Goal: Information Seeking & Learning: Learn about a topic

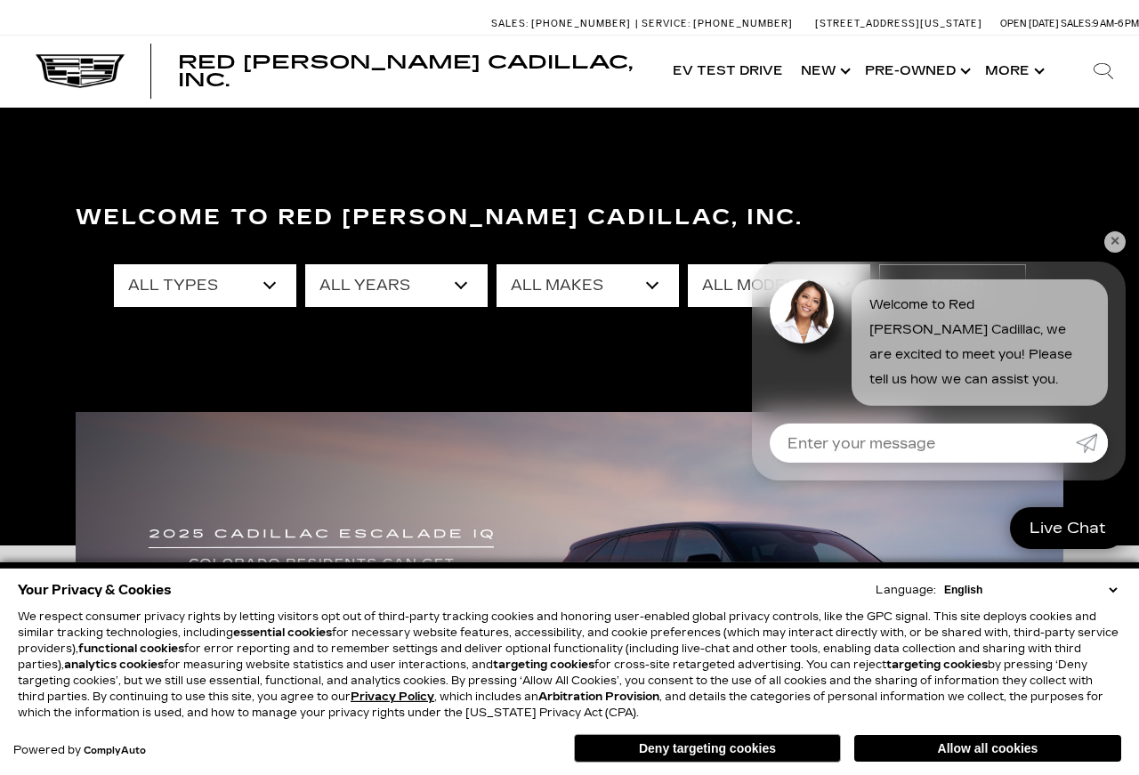
click at [1112, 239] on link "✕" at bounding box center [1114, 241] width 21 height 21
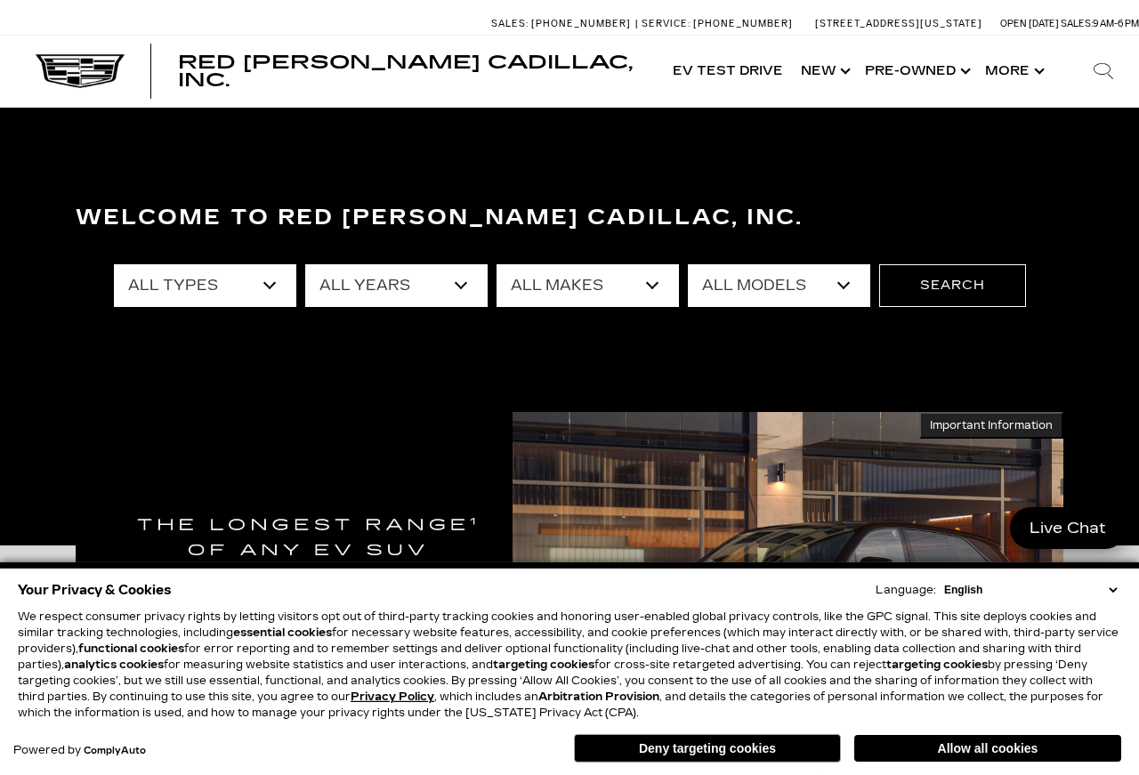
click at [996, 747] on button "Allow all cookies" at bounding box center [987, 748] width 267 height 27
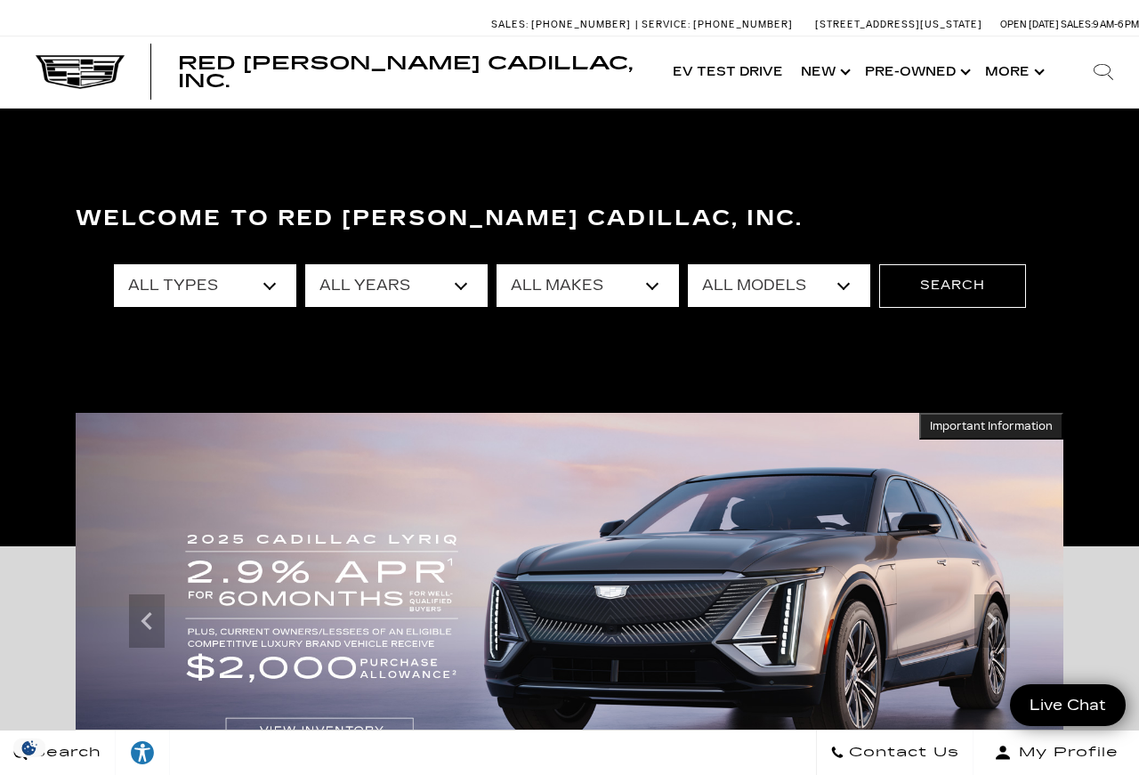
click at [653, 282] on select "All Makes Audi BMW Cadillac Chevrolet Ford GMC Jeep Lexus Subaru Tesla Toyota" at bounding box center [587, 285] width 182 height 43
select select "Cadillac"
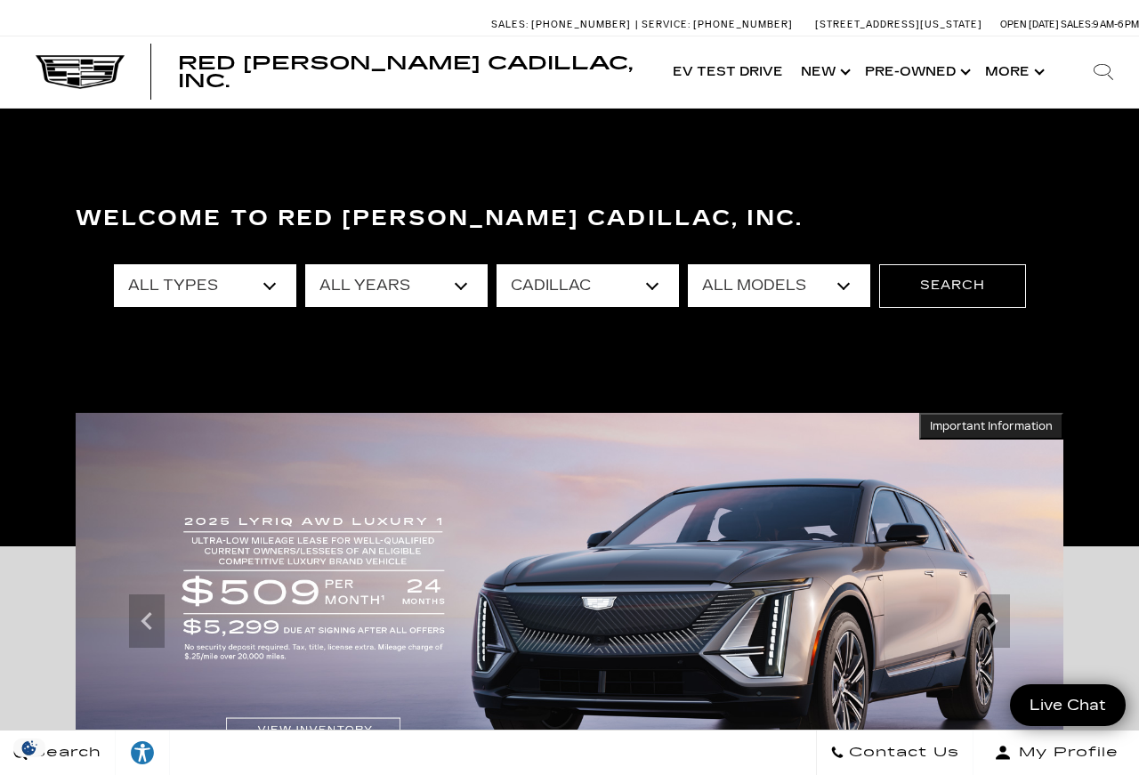
click at [963, 296] on button "Search" at bounding box center [952, 285] width 147 height 43
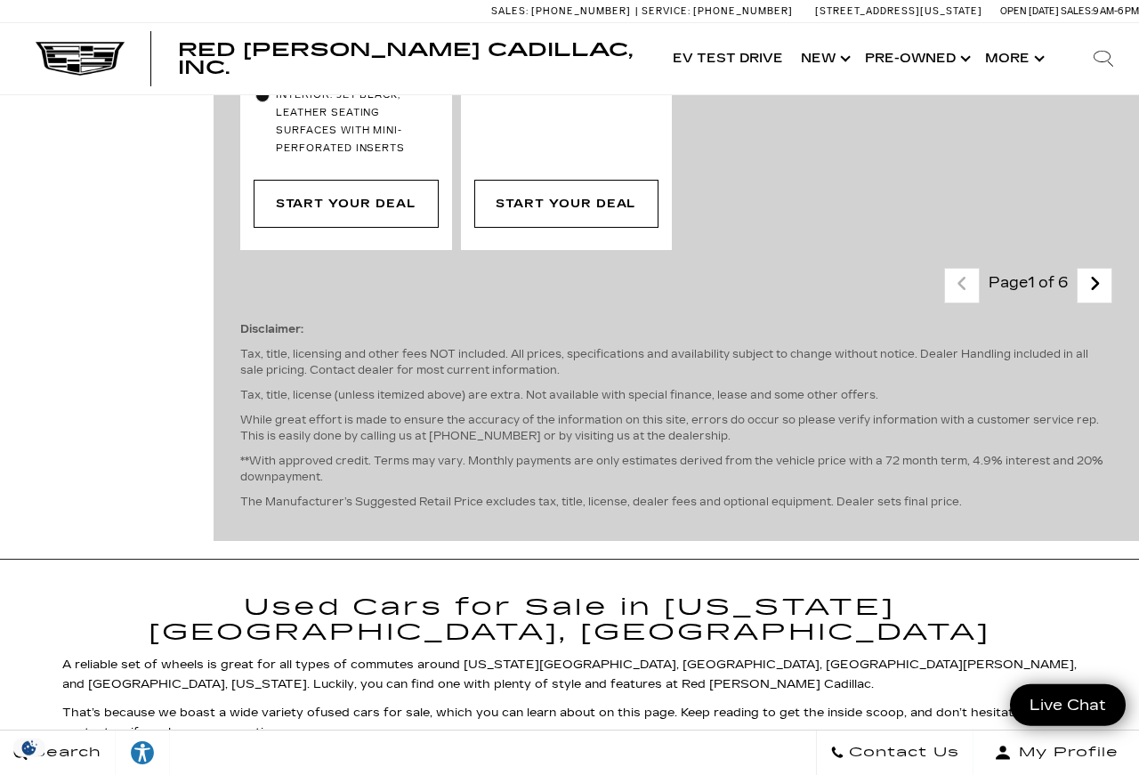
scroll to position [5651, 0]
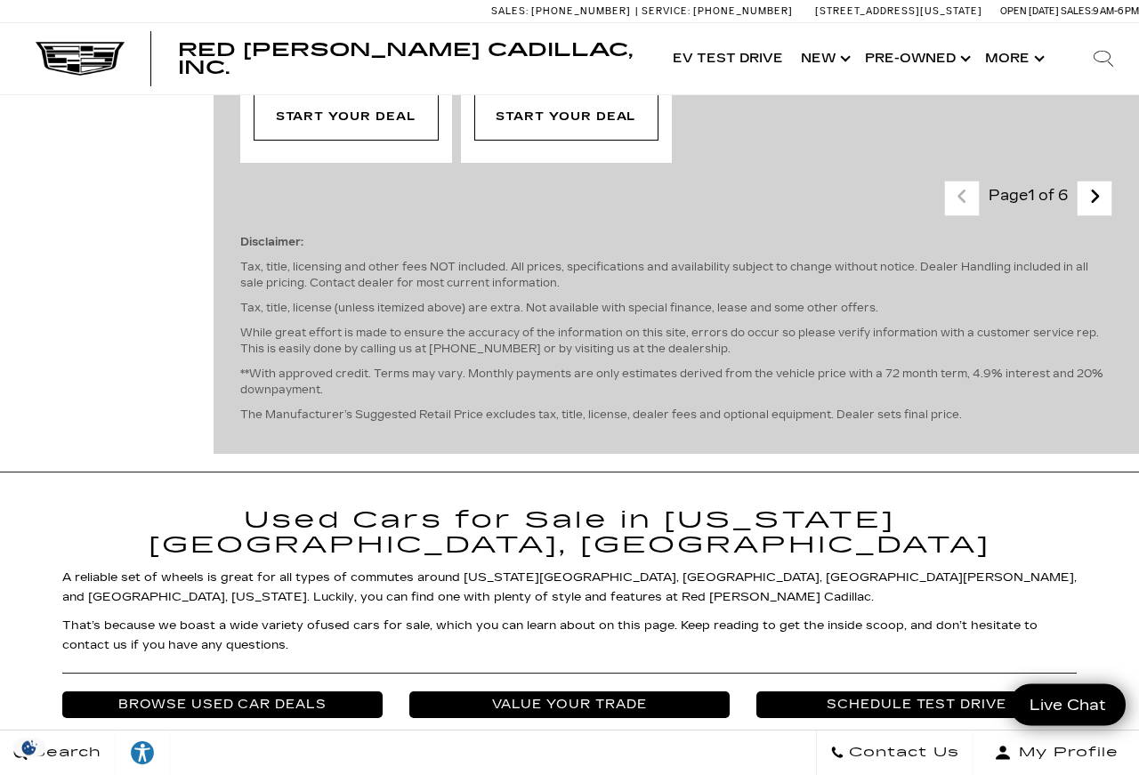
click at [1097, 211] on icon "next page" at bounding box center [1095, 196] width 12 height 28
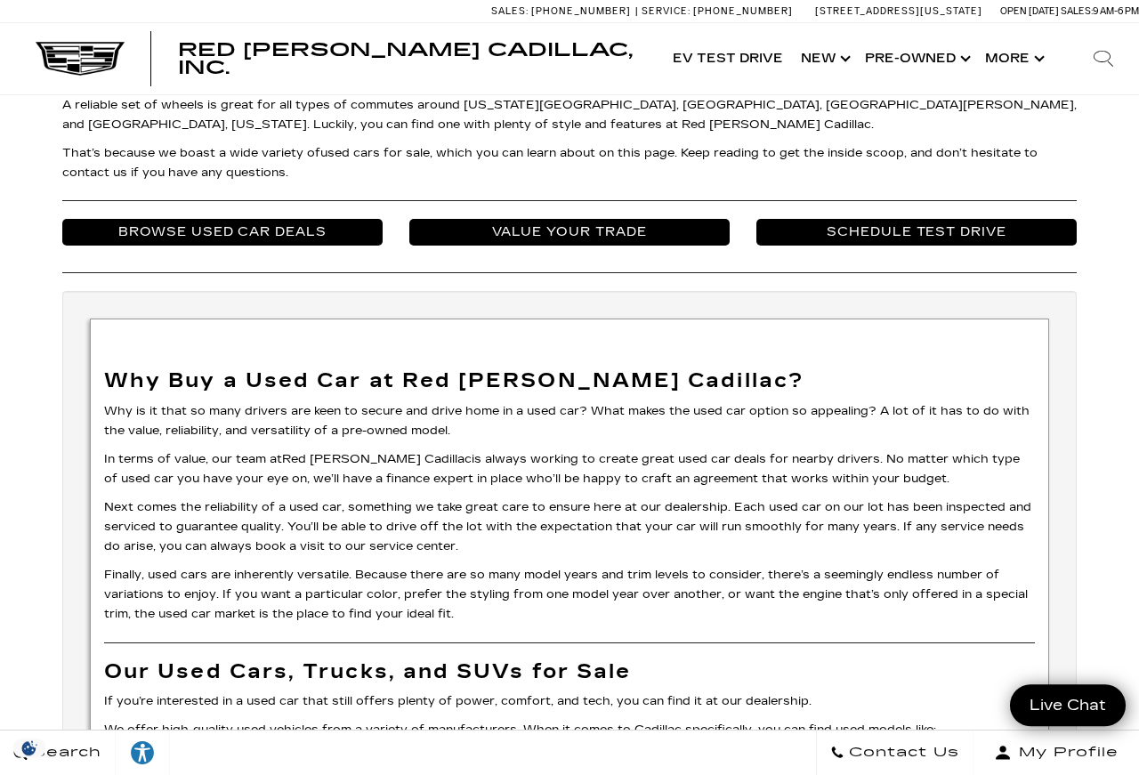
scroll to position [5792, 0]
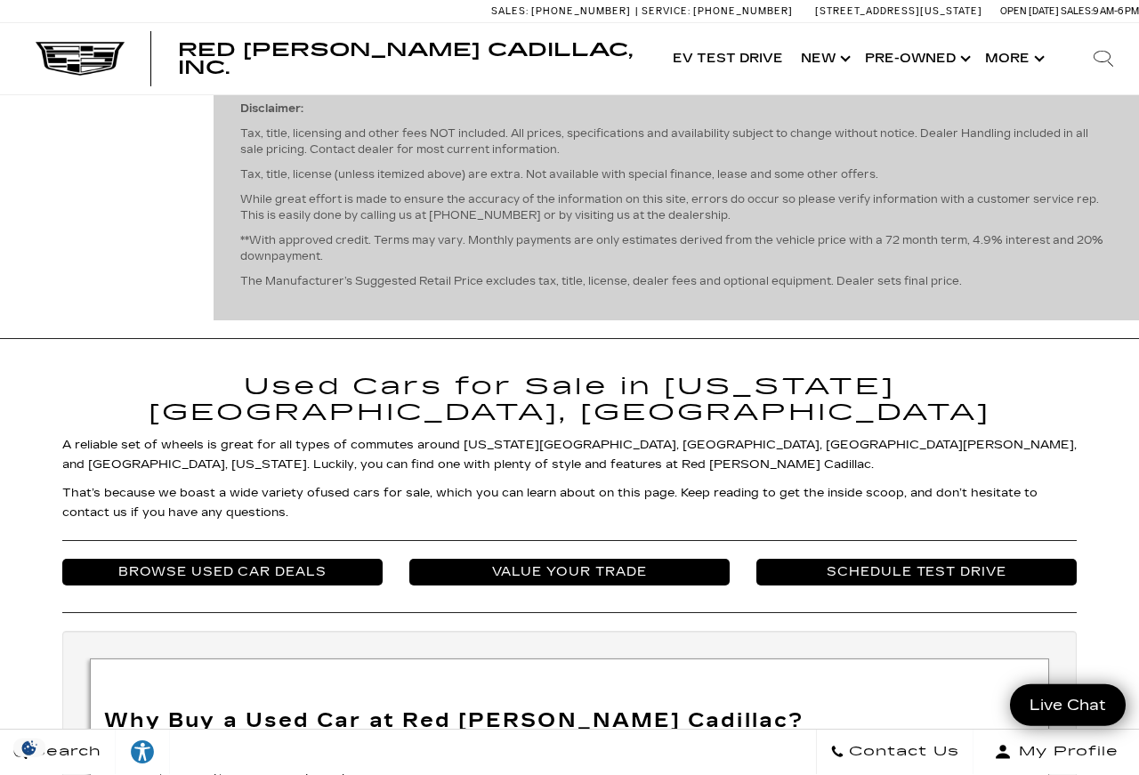
scroll to position [5328, 0]
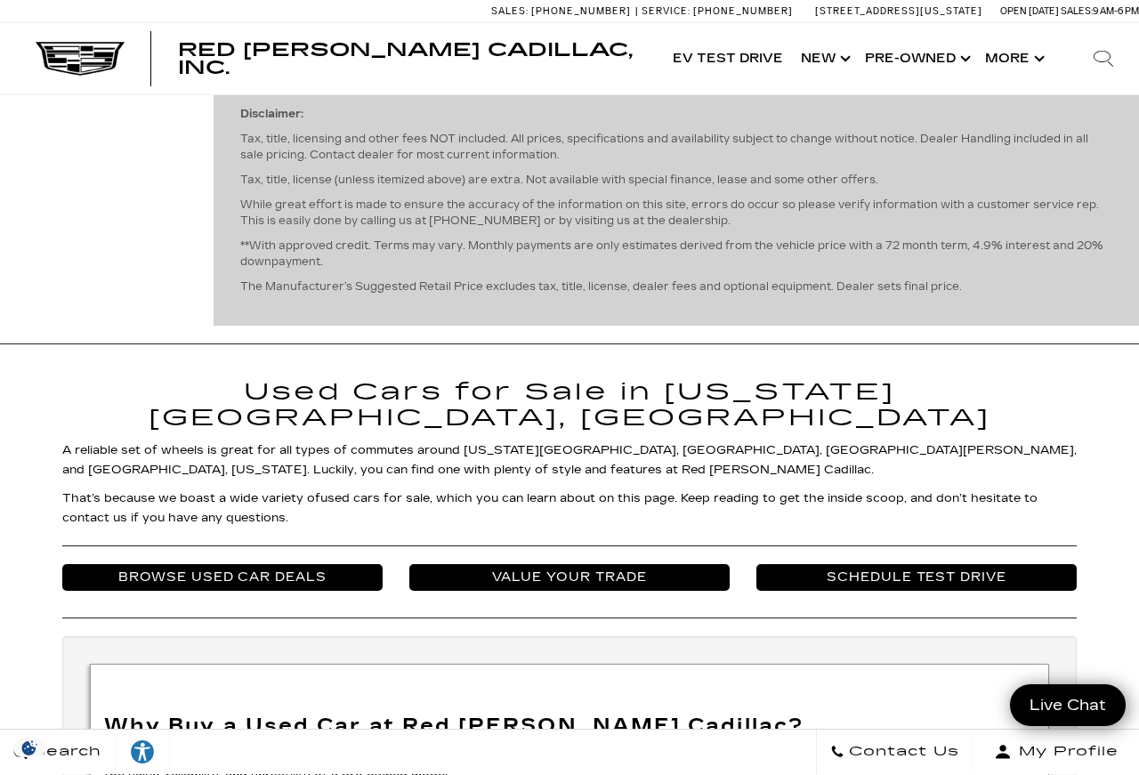
click at [1102, 86] on link "Next - Page" at bounding box center [1095, 70] width 38 height 31
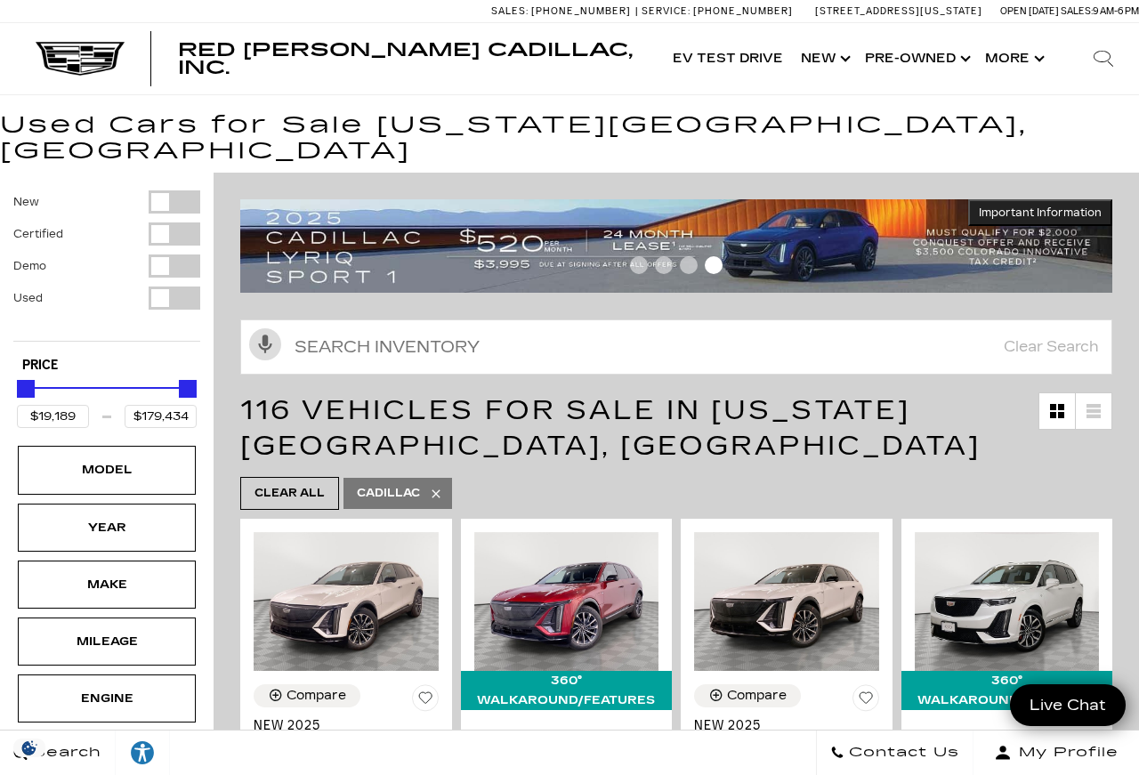
click at [962, 472] on ul "Clear All Cadillac" at bounding box center [676, 493] width 872 height 42
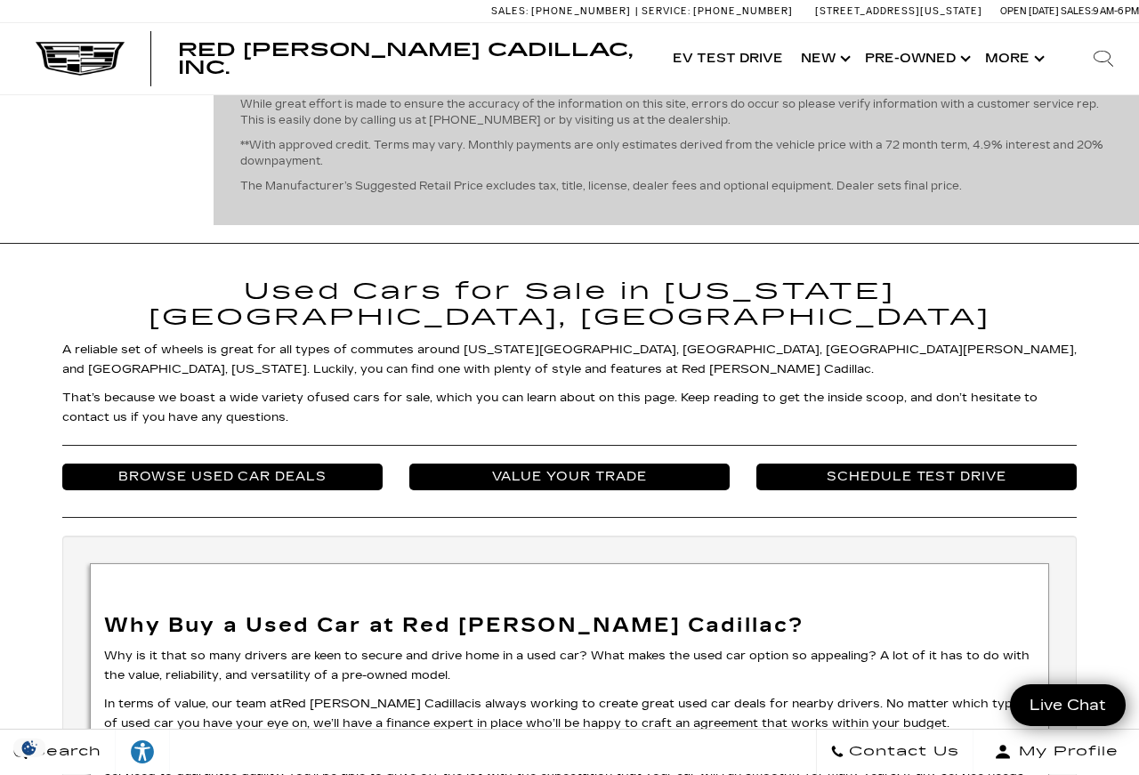
scroll to position [5531, 0]
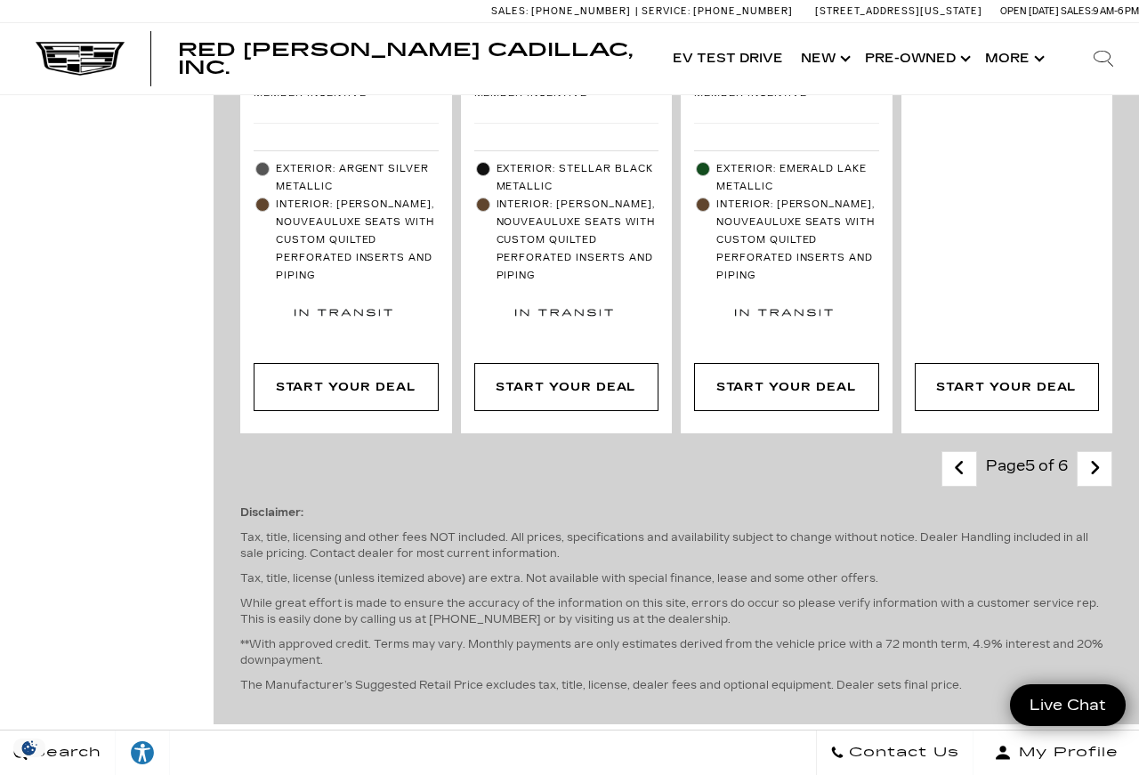
scroll to position [1065, 0]
